Goal: Task Accomplishment & Management: Use online tool/utility

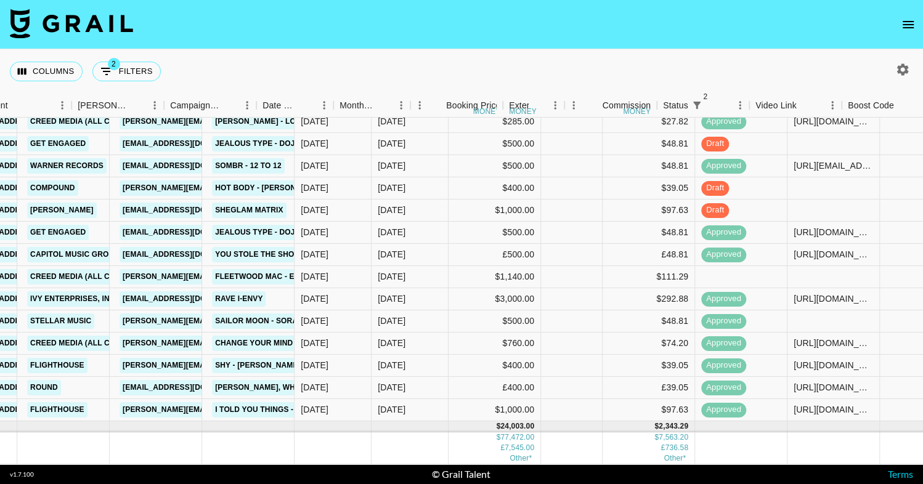
scroll to position [349, 719]
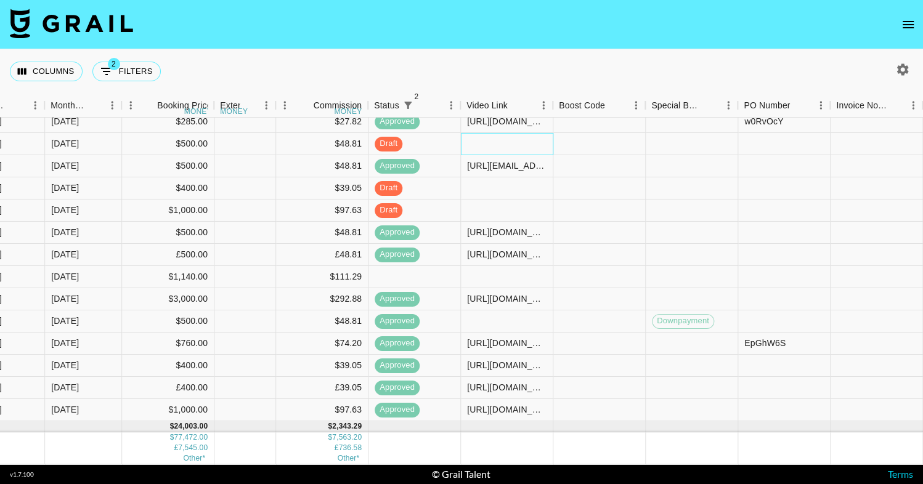
click at [506, 144] on div at bounding box center [507, 144] width 92 height 22
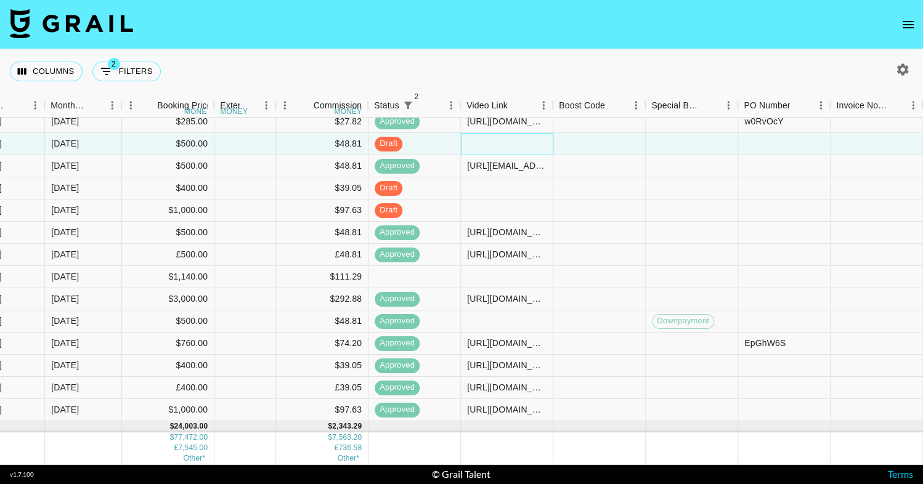
click at [506, 144] on div at bounding box center [507, 144] width 92 height 22
type input "[URL][DOMAIN_NAME]"
click at [486, 51] on div "Columns 2 Filters + Booking" at bounding box center [461, 71] width 923 height 44
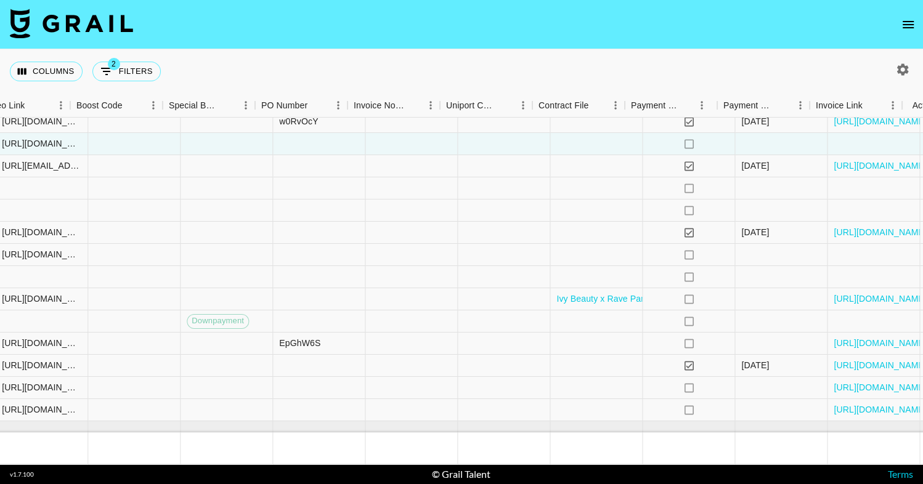
scroll to position [349, 1231]
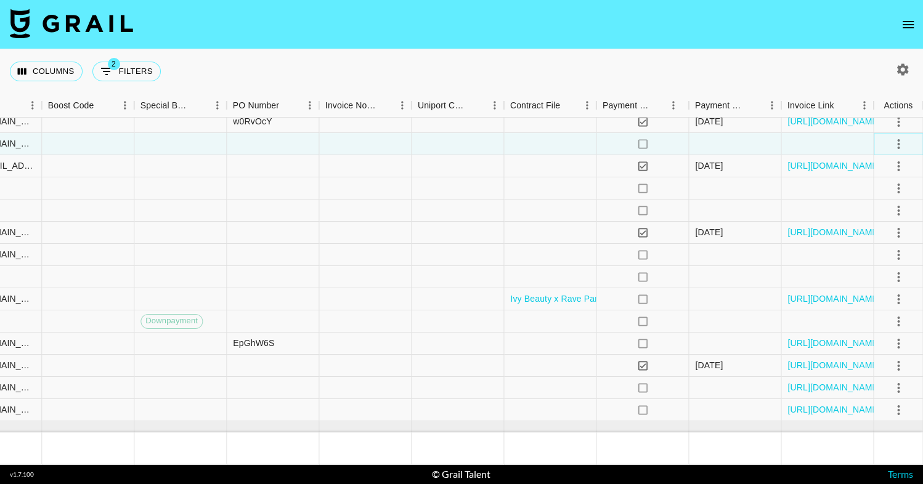
click at [899, 142] on icon "select merge strategy" at bounding box center [898, 143] width 15 height 15
click at [875, 253] on div "Approve" at bounding box center [872, 258] width 38 height 15
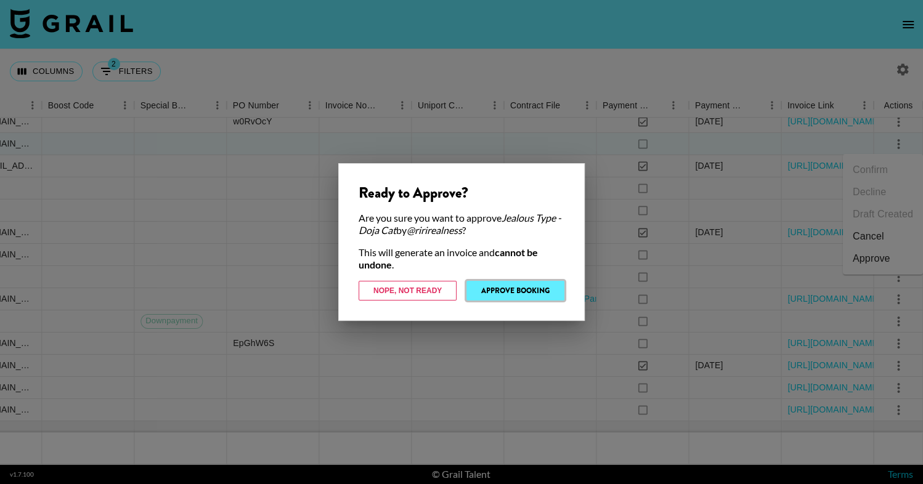
click at [505, 289] on button "Approve Booking" at bounding box center [516, 291] width 98 height 20
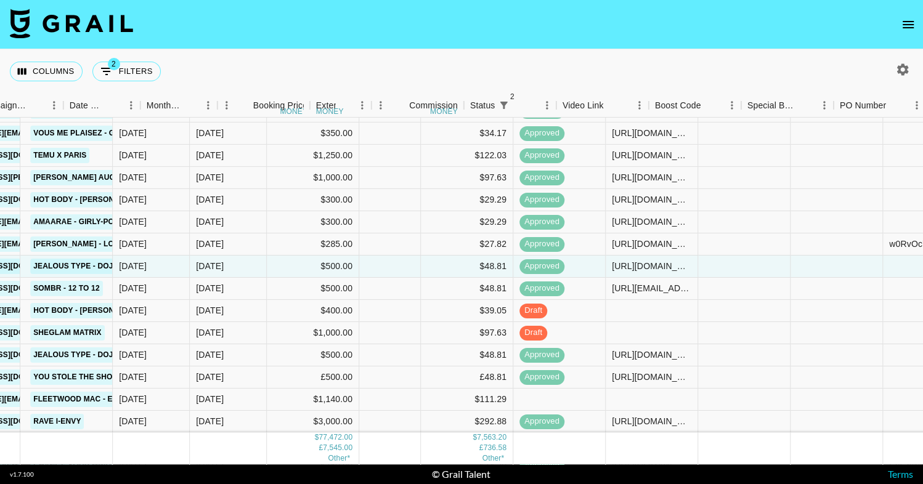
scroll to position [226, 633]
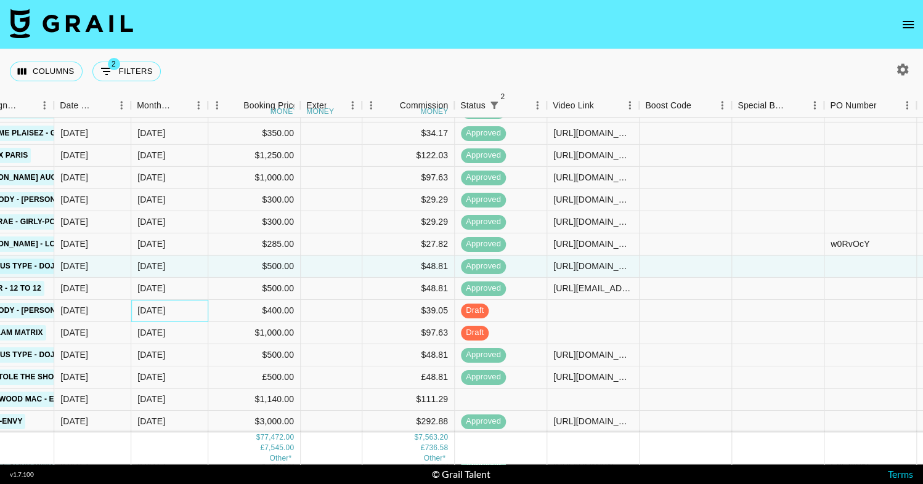
click at [147, 310] on div "[DATE]" at bounding box center [151, 310] width 28 height 12
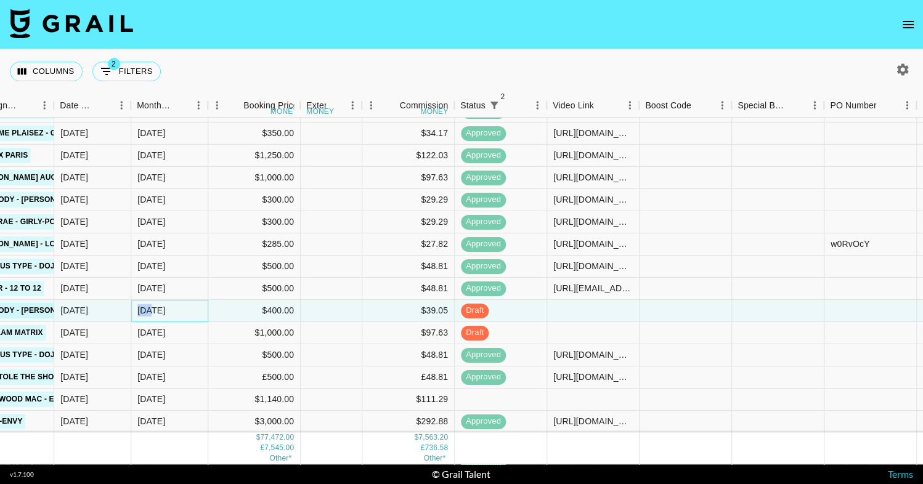
click at [147, 310] on div "[DATE]" at bounding box center [151, 310] width 28 height 12
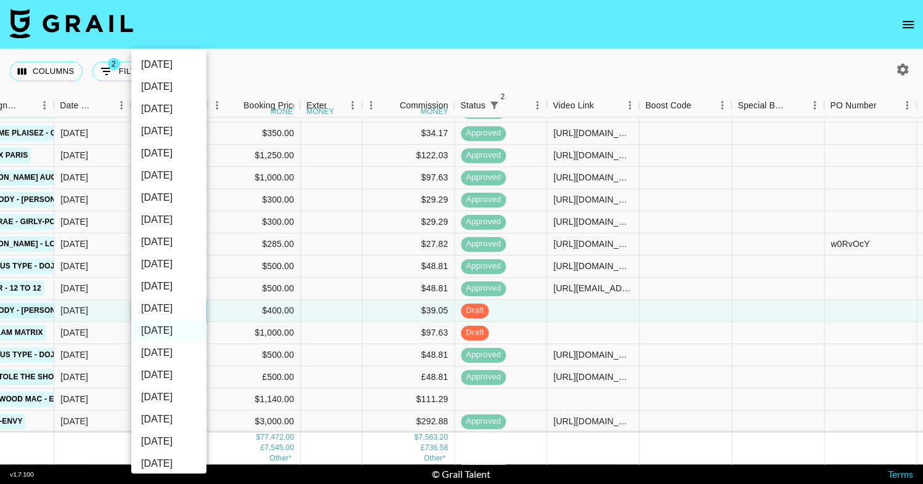
click at [169, 306] on li "[DATE]" at bounding box center [168, 309] width 75 height 22
type input "[DATE]"
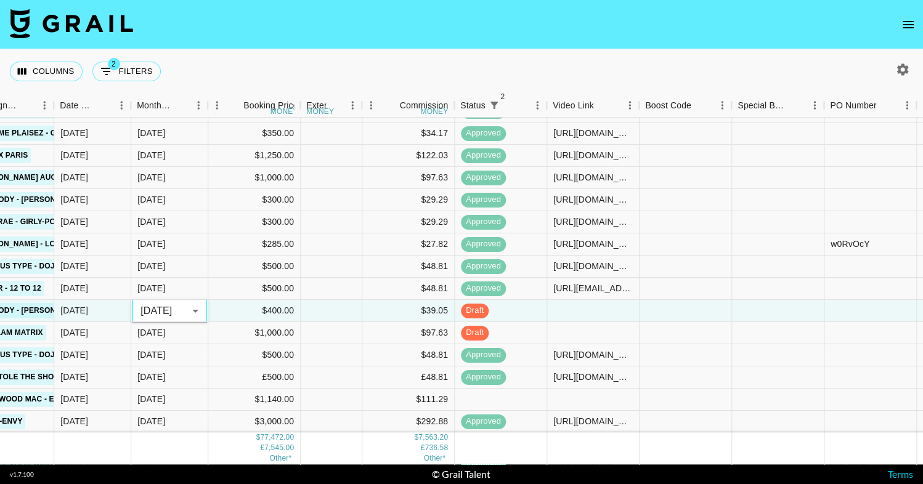
click at [253, 46] on nav at bounding box center [461, 24] width 923 height 49
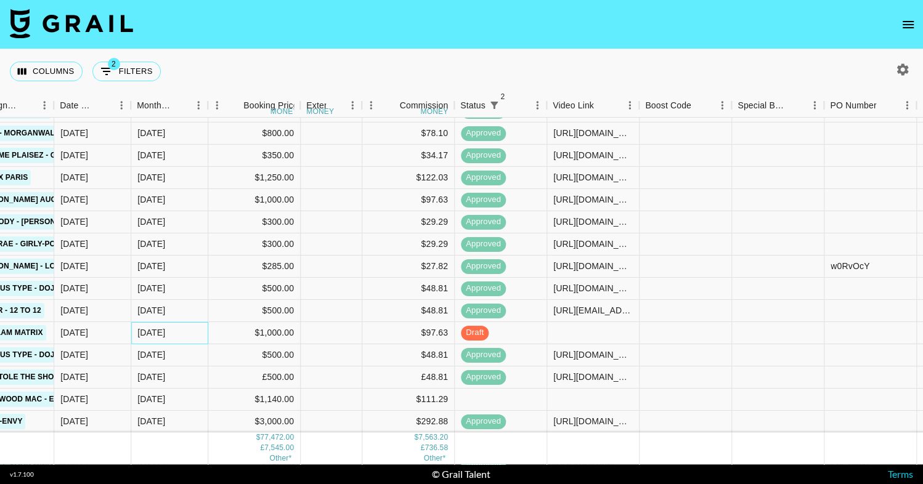
click at [146, 333] on div "[DATE]" at bounding box center [151, 333] width 28 height 12
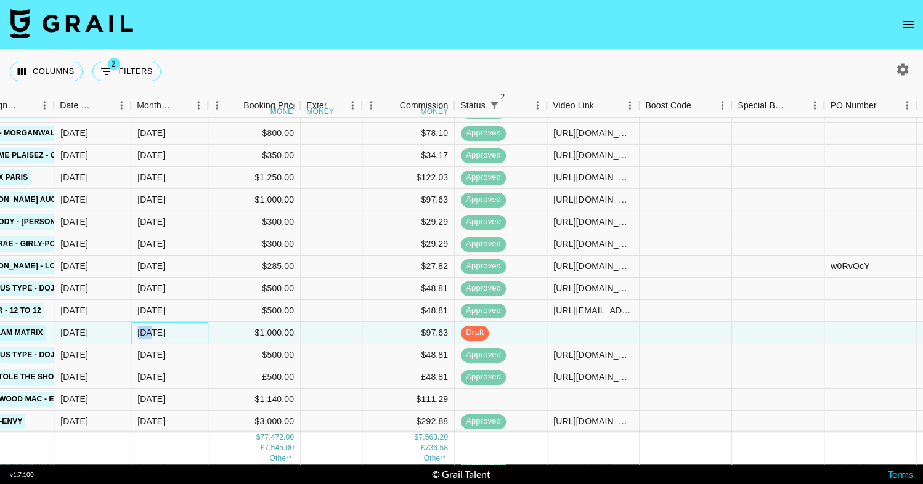
click at [146, 333] on div "[DATE]" at bounding box center [151, 333] width 28 height 12
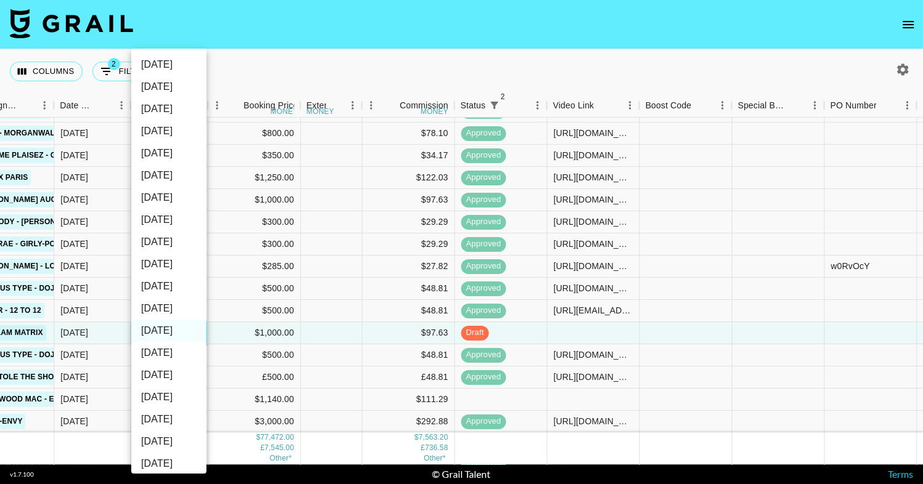
click at [153, 313] on li "[DATE]" at bounding box center [168, 309] width 75 height 22
type input "[DATE]"
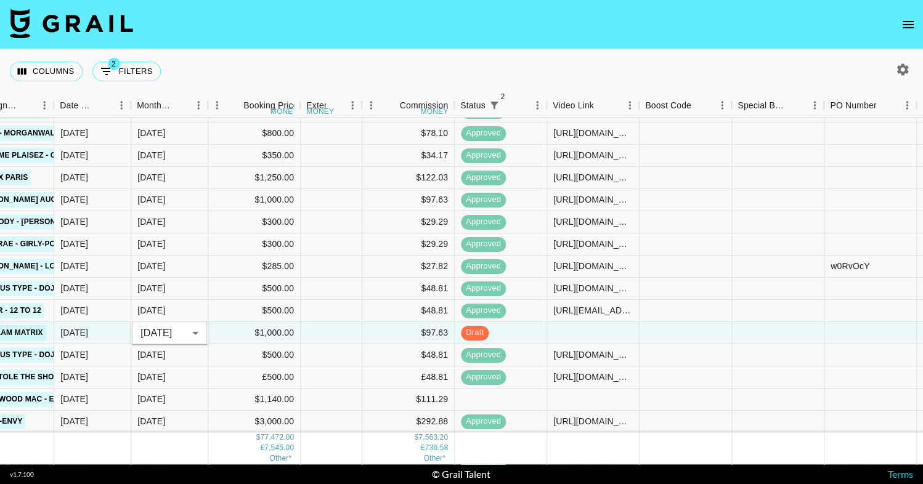
click at [234, 32] on nav at bounding box center [461, 24] width 923 height 49
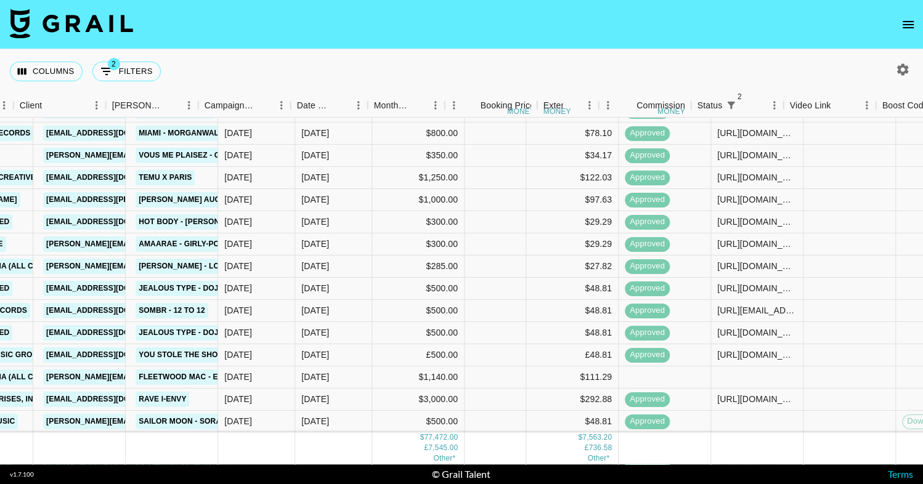
scroll to position [248, 510]
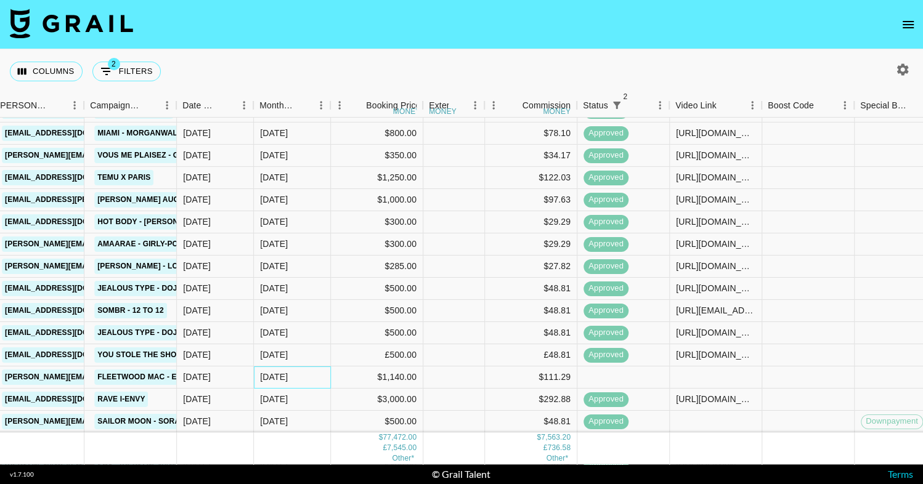
click at [264, 376] on div "[DATE]" at bounding box center [274, 377] width 28 height 12
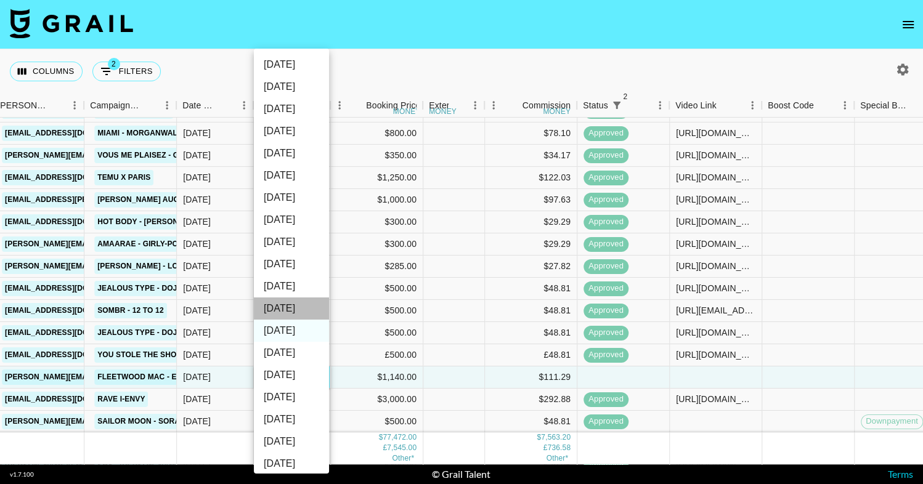
click at [285, 313] on li "[DATE]" at bounding box center [291, 309] width 75 height 22
type input "[DATE]"
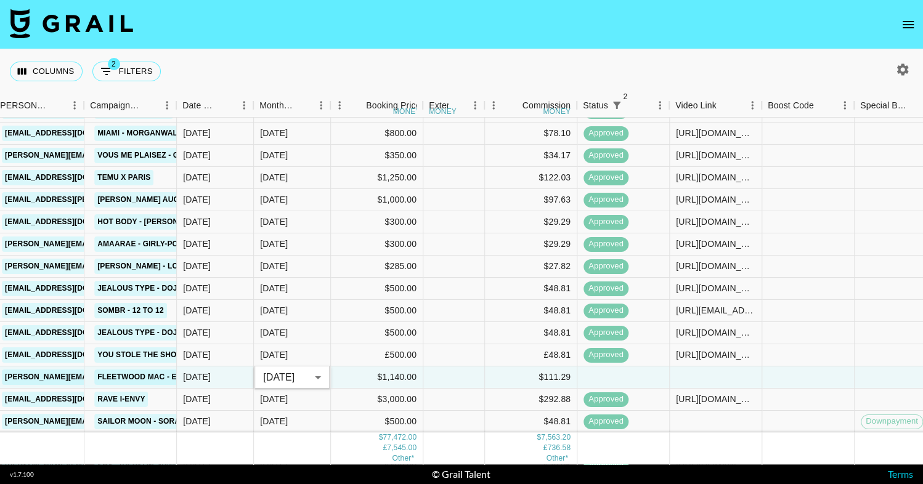
click at [394, 59] on div "Columns 2 Filters + Booking" at bounding box center [461, 71] width 923 height 44
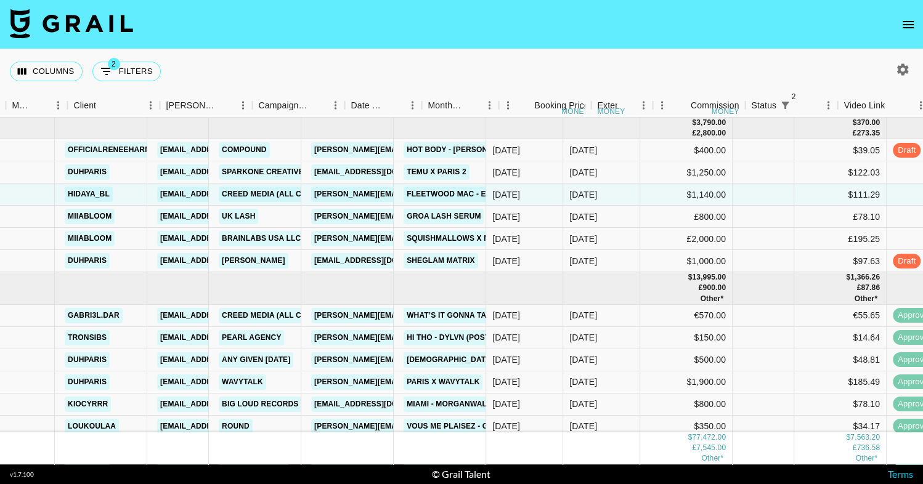
scroll to position [0, 342]
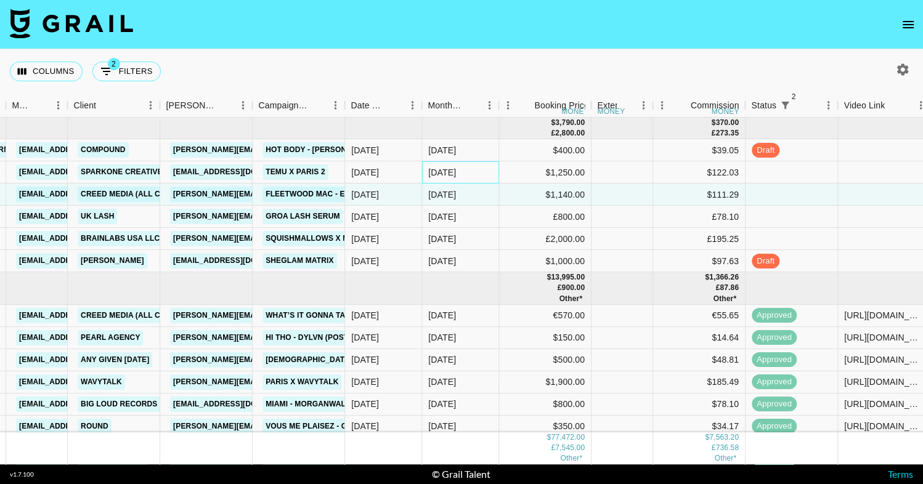
click at [439, 172] on div "[DATE]" at bounding box center [442, 172] width 28 height 12
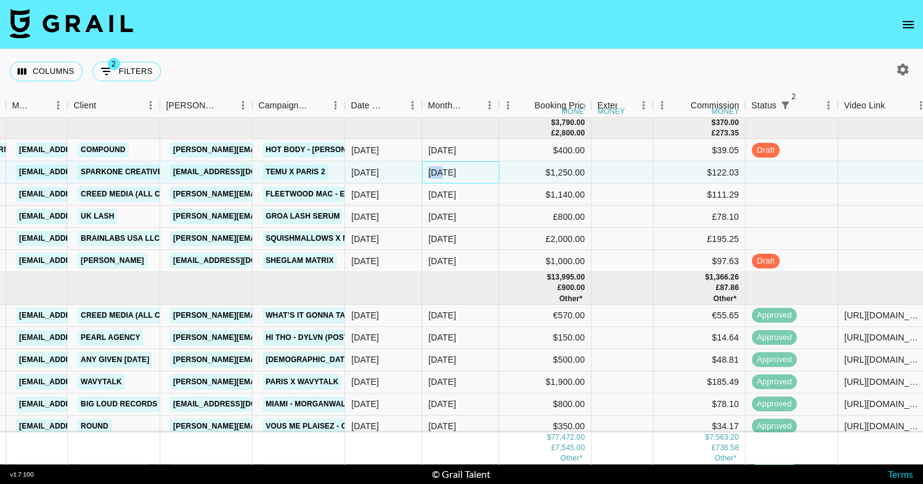
click at [439, 172] on div "[DATE]" at bounding box center [442, 172] width 28 height 12
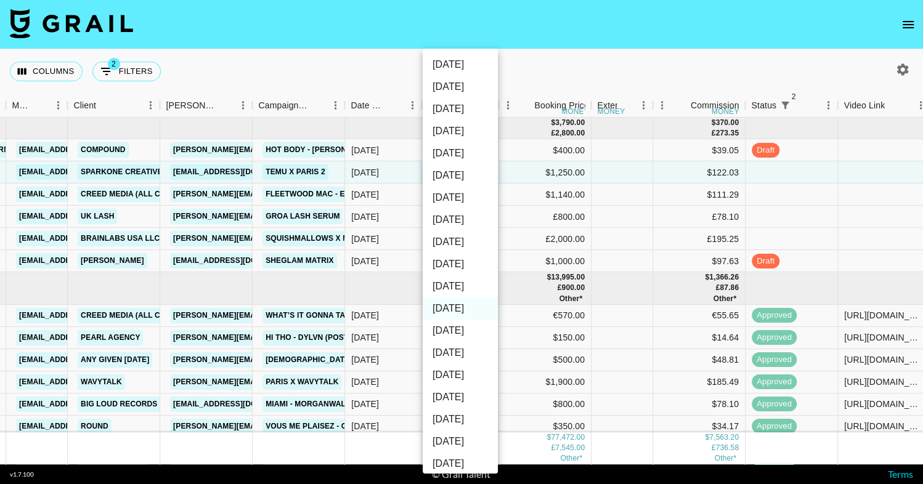
click at [454, 334] on li "[DATE]" at bounding box center [460, 331] width 75 height 22
type input "[DATE]"
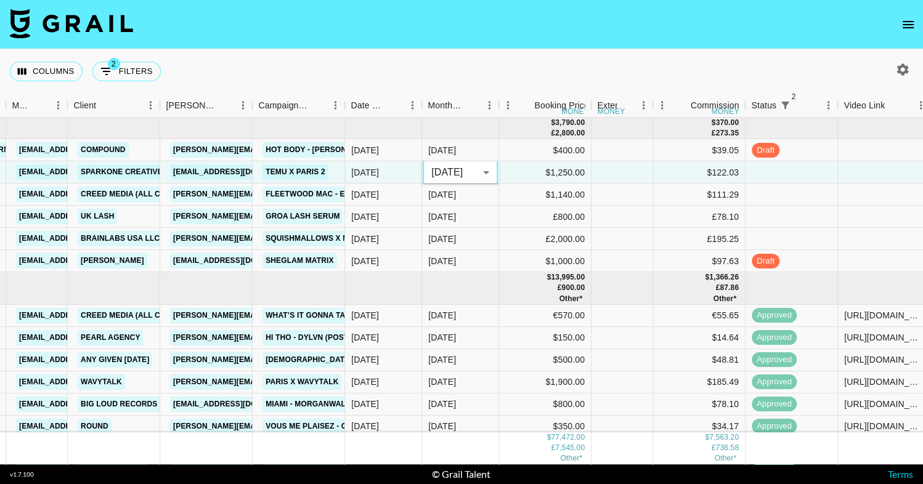
click at [537, 63] on div "Columns 2 Filters + Booking" at bounding box center [461, 71] width 923 height 44
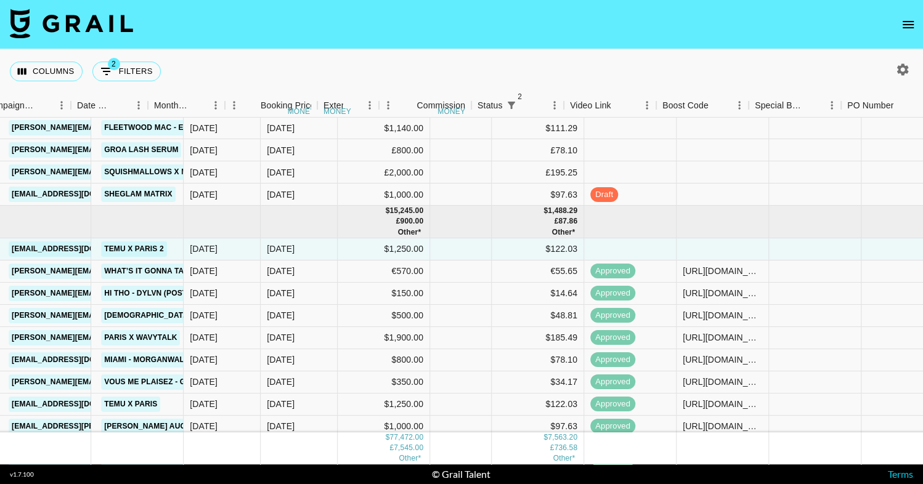
scroll to position [44, 654]
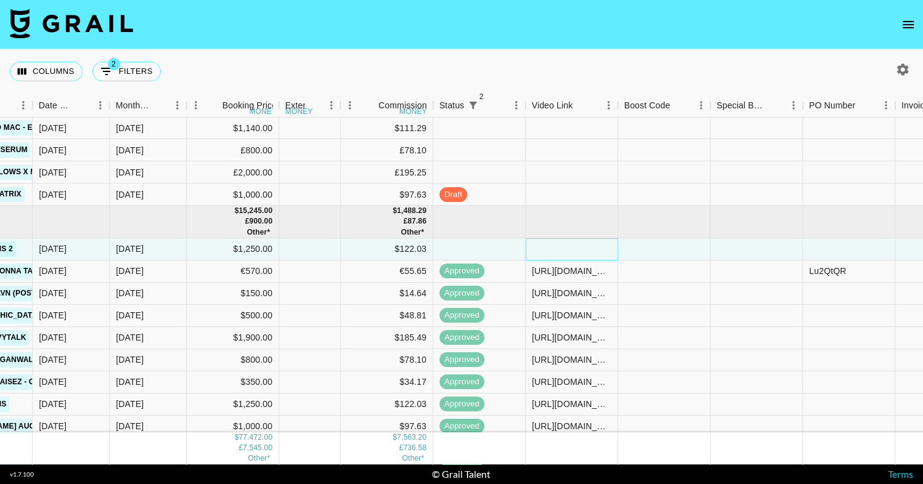
click at [553, 247] on div at bounding box center [572, 249] width 92 height 22
type input "[URL][DOMAIN_NAME]"
click at [616, 43] on nav at bounding box center [461, 24] width 923 height 49
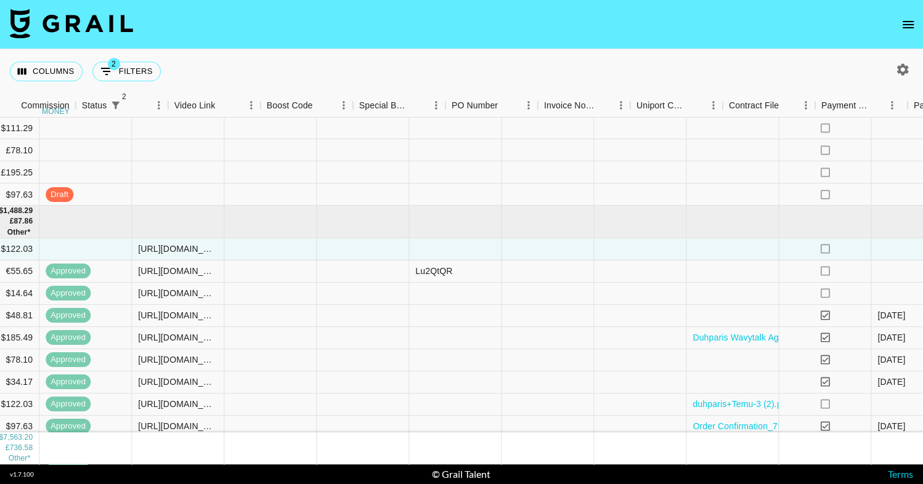
scroll to position [44, 1191]
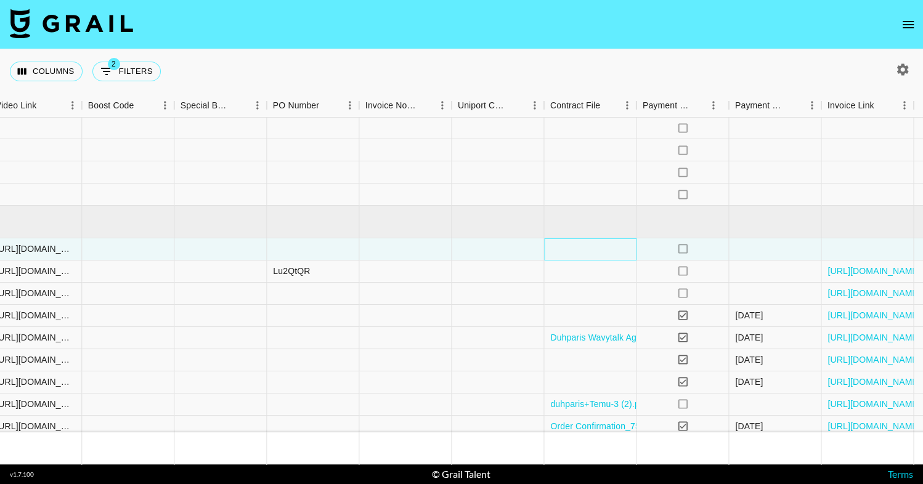
click at [608, 248] on div at bounding box center [590, 249] width 92 height 22
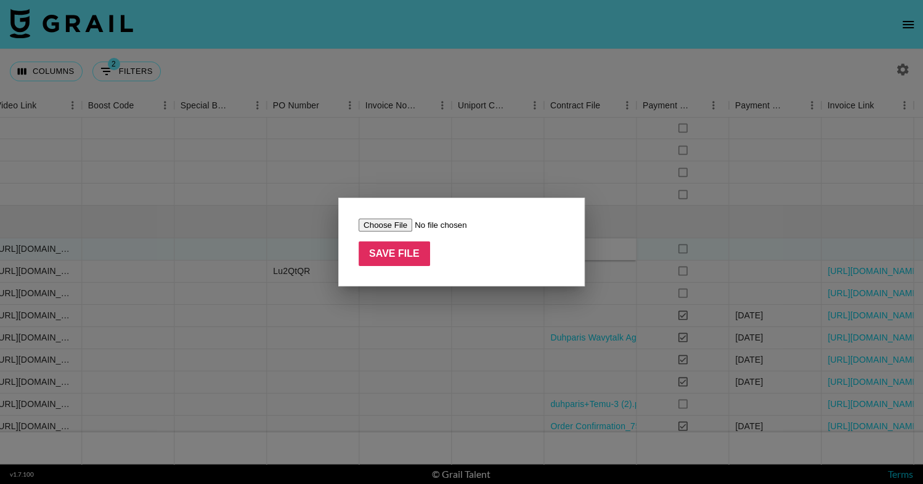
click at [388, 229] on input "file" at bounding box center [437, 225] width 156 height 13
type input "C:\fakepath\duhparis+Temu-3 (2).pdf"
click at [396, 247] on input "Save File" at bounding box center [394, 254] width 71 height 25
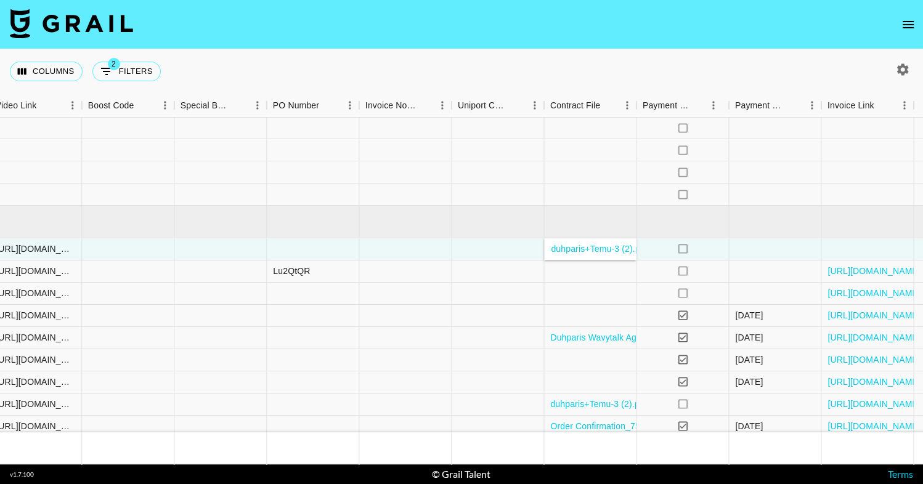
click at [605, 35] on nav at bounding box center [461, 24] width 923 height 49
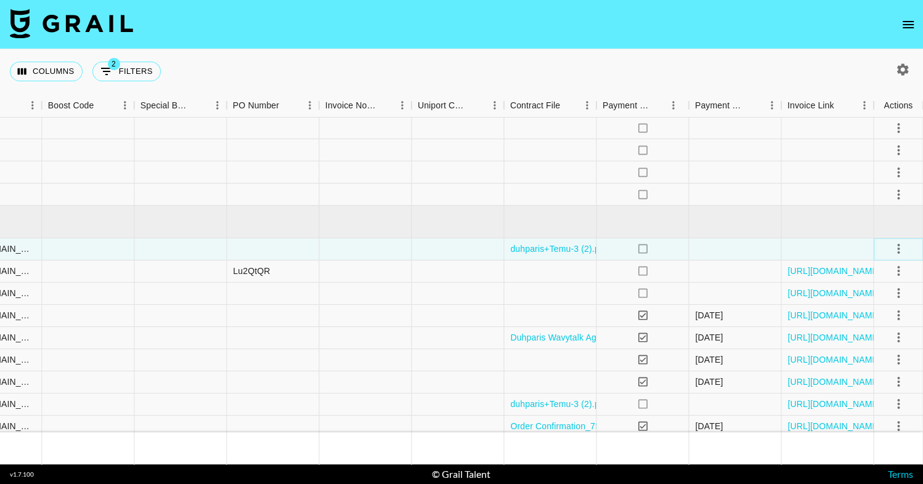
click at [898, 252] on icon "select merge strategy" at bounding box center [898, 249] width 2 height 10
click at [879, 364] on div "Approve" at bounding box center [872, 364] width 38 height 15
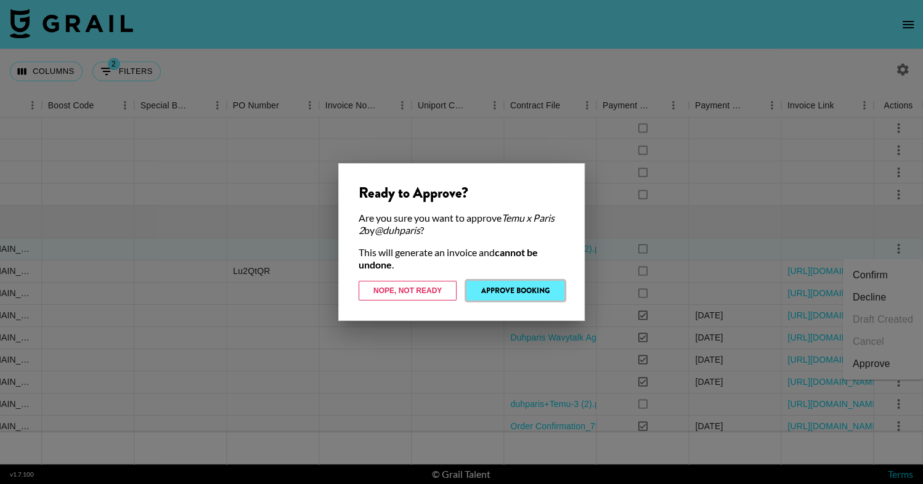
click at [497, 294] on button "Approve Booking" at bounding box center [516, 291] width 98 height 20
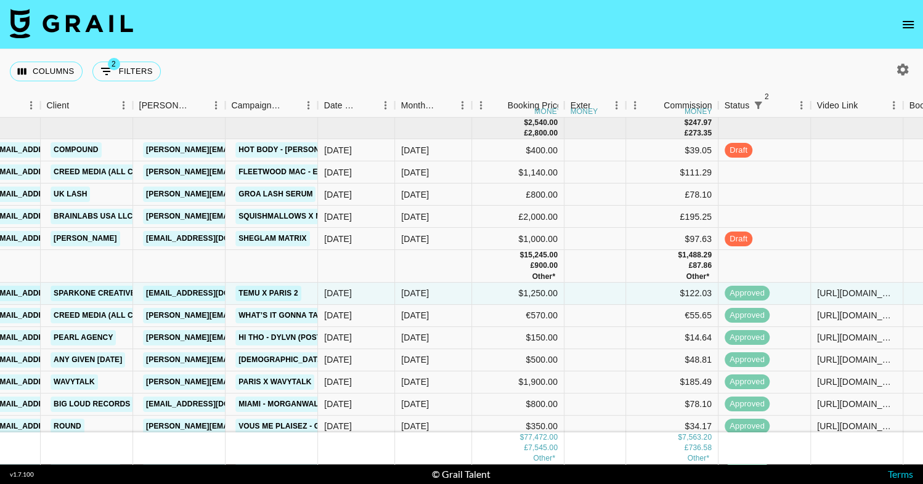
scroll to position [0, 349]
